Goal: Information Seeking & Learning: Learn about a topic

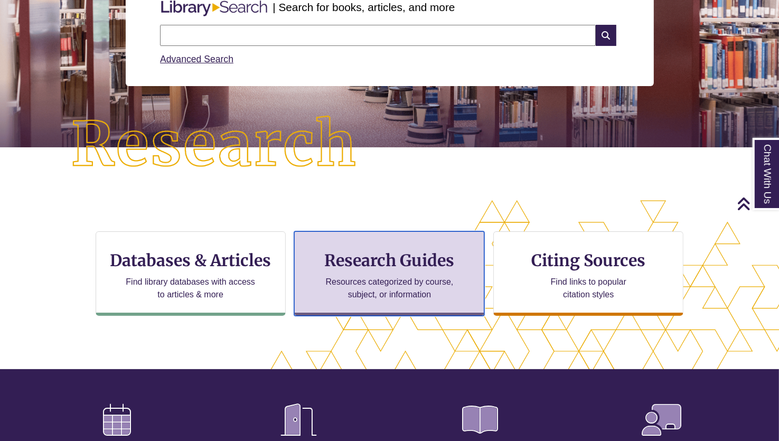
click at [342, 263] on h3 "Research Guides" at bounding box center [389, 260] width 172 height 20
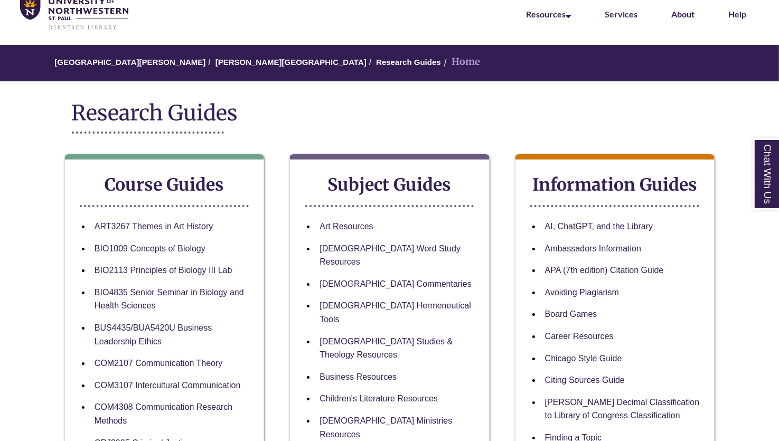
scroll to position [106, 0]
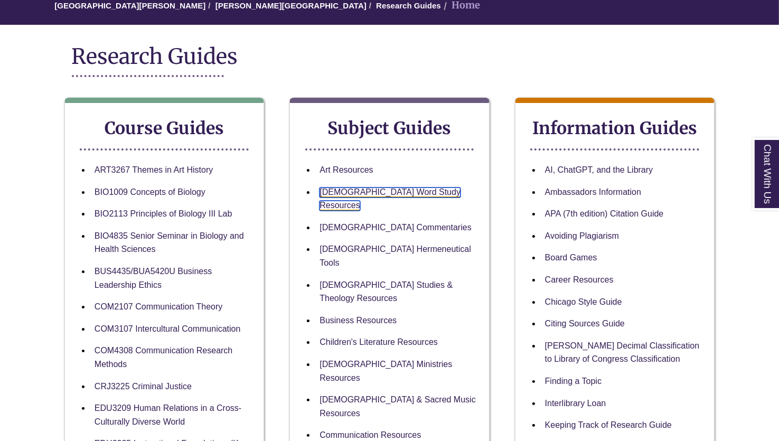
click at [359, 191] on link "[DEMOGRAPHIC_DATA] Word Study Resources" at bounding box center [390, 199] width 141 height 24
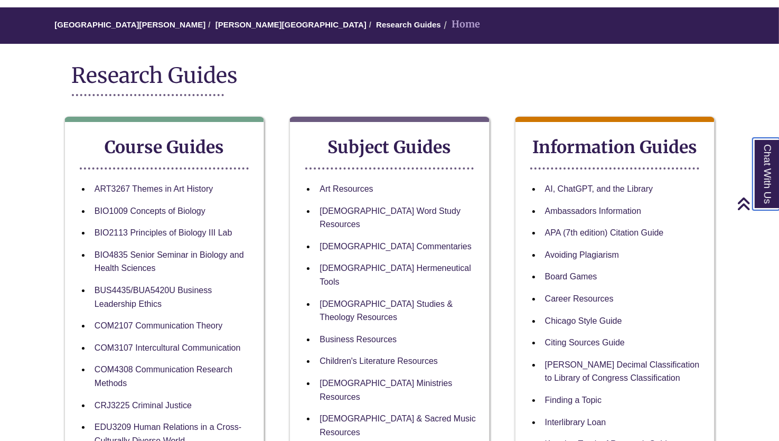
scroll to position [0, 0]
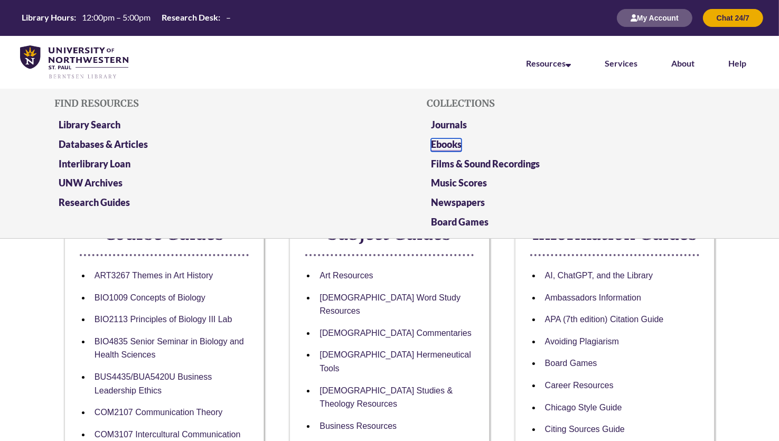
click at [445, 146] on link "Ebooks" at bounding box center [446, 144] width 31 height 13
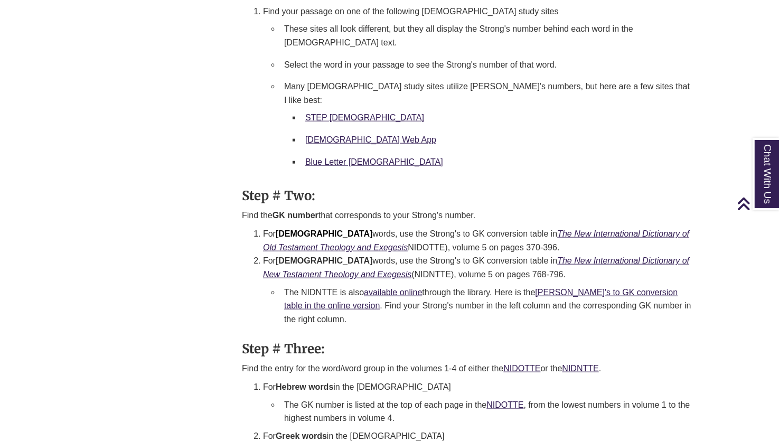
scroll to position [1056, 0]
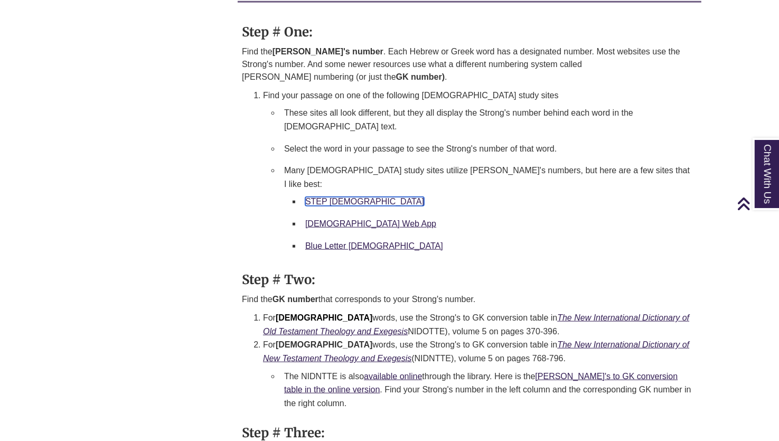
click at [335, 197] on link "STEP Bible" at bounding box center [364, 201] width 119 height 9
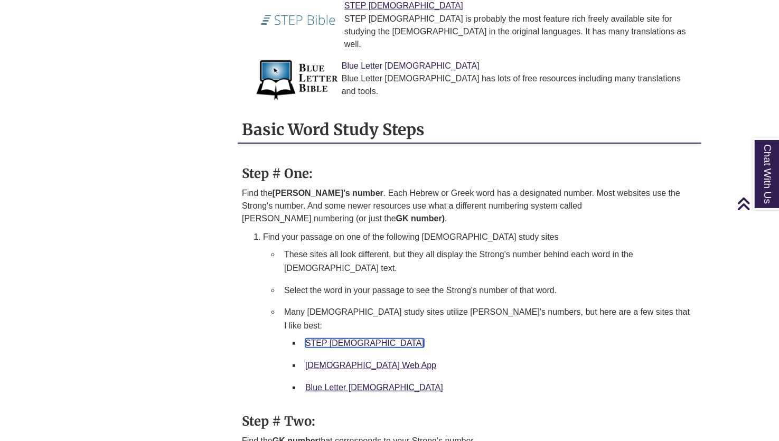
scroll to position [951, 0]
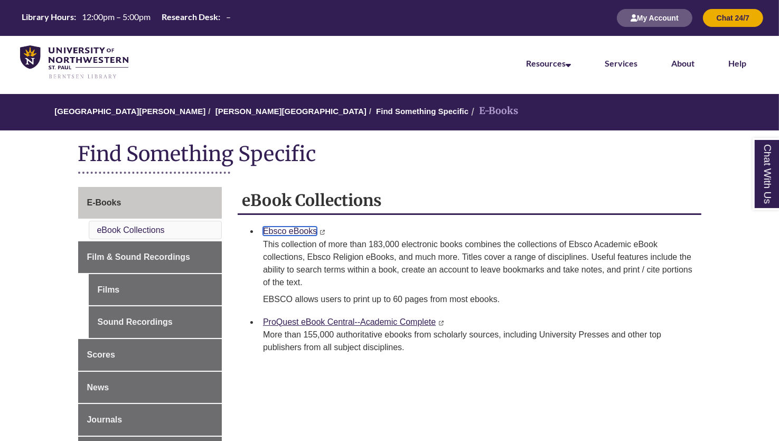
click at [284, 227] on link "Ebsco eBooks" at bounding box center [290, 231] width 54 height 9
